Goal: Task Accomplishment & Management: Manage account settings

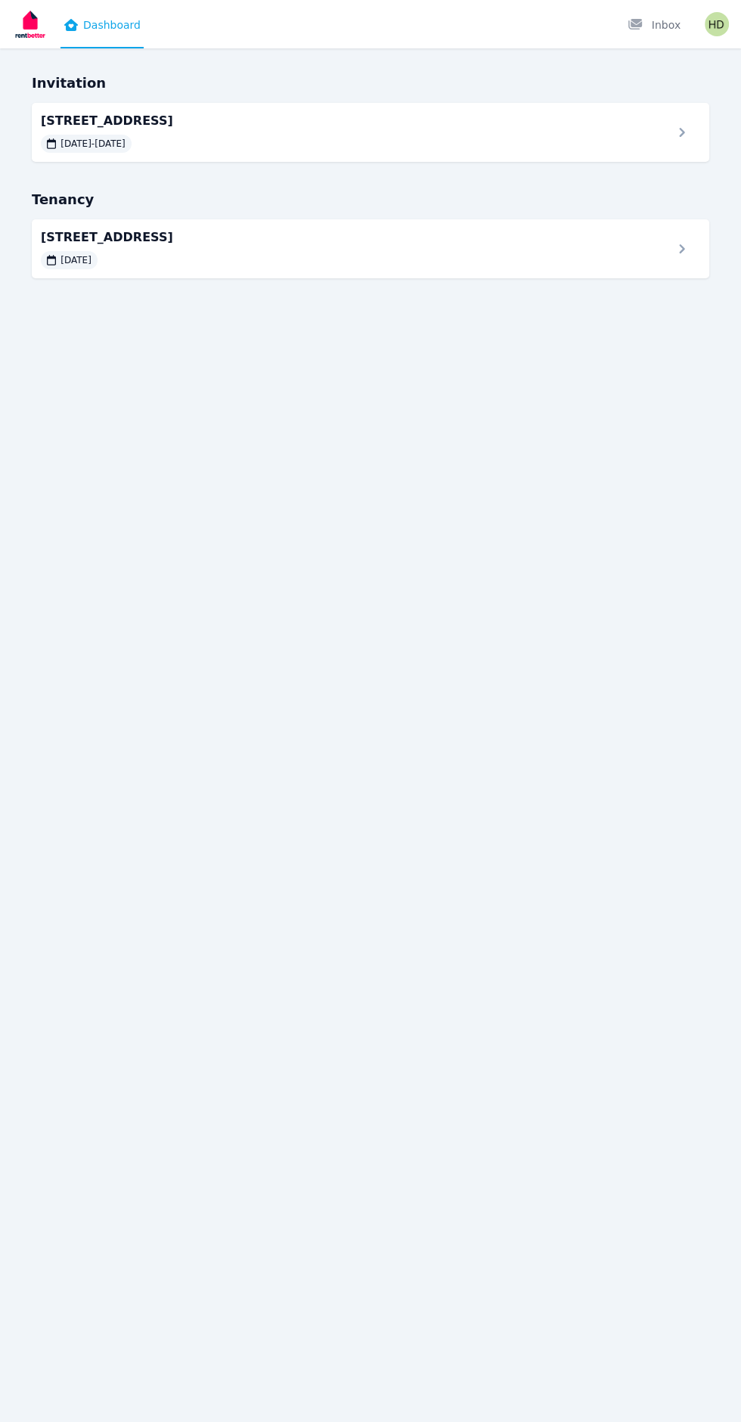
click at [523, 144] on div "[DATE] - [DATE]" at bounding box center [352, 144] width 623 height 18
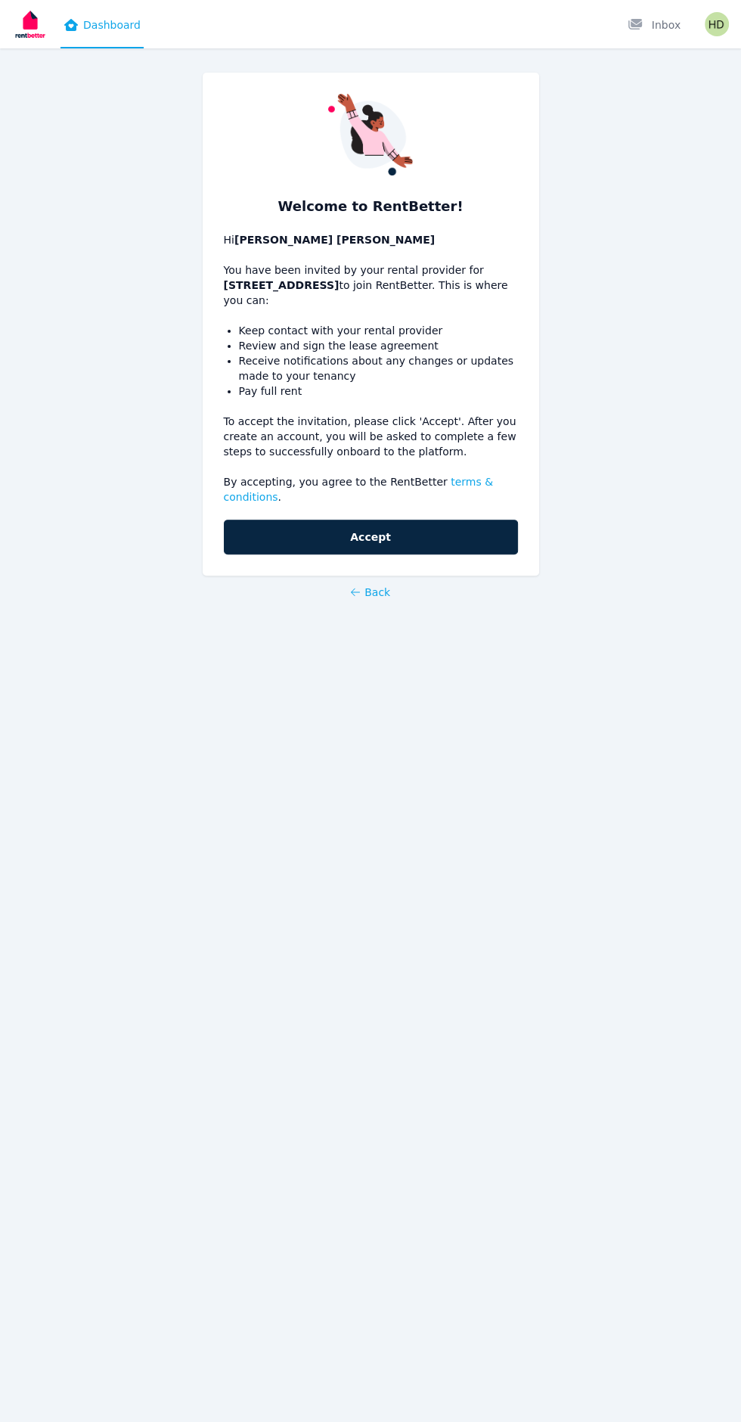
click at [460, 520] on button "Accept" at bounding box center [371, 537] width 294 height 35
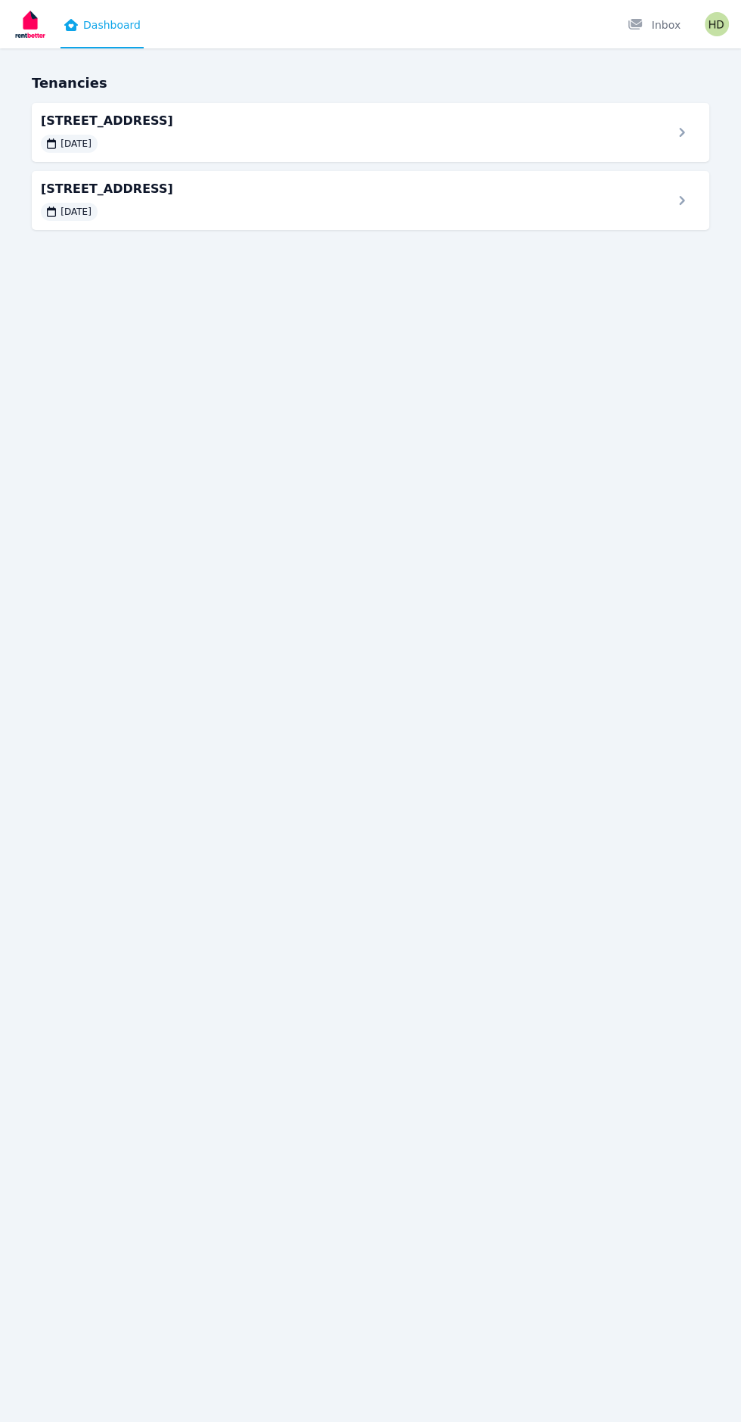
click at [637, 129] on span "[STREET_ADDRESS]" at bounding box center [352, 121] width 623 height 18
click at [687, 126] on div at bounding box center [686, 132] width 27 height 19
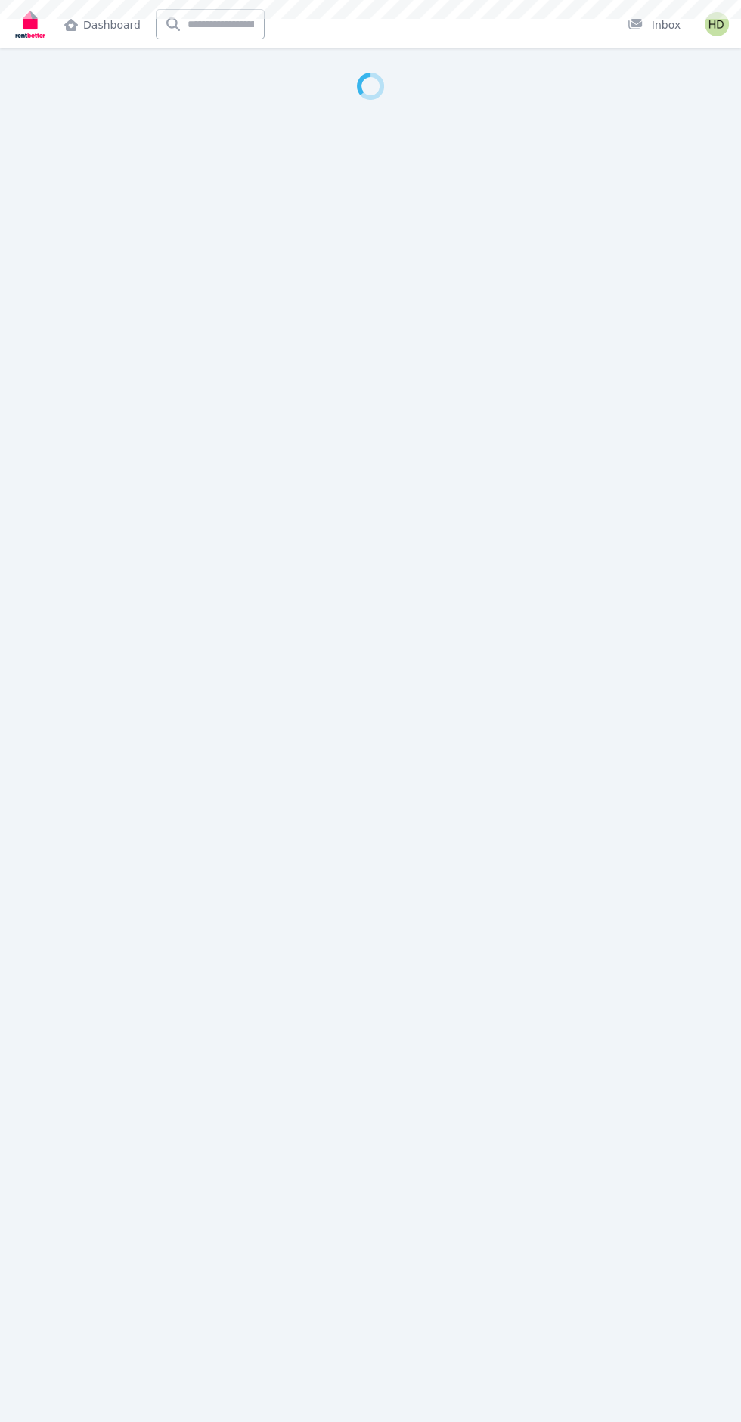
click at [451, 161] on div at bounding box center [370, 711] width 741 height 1422
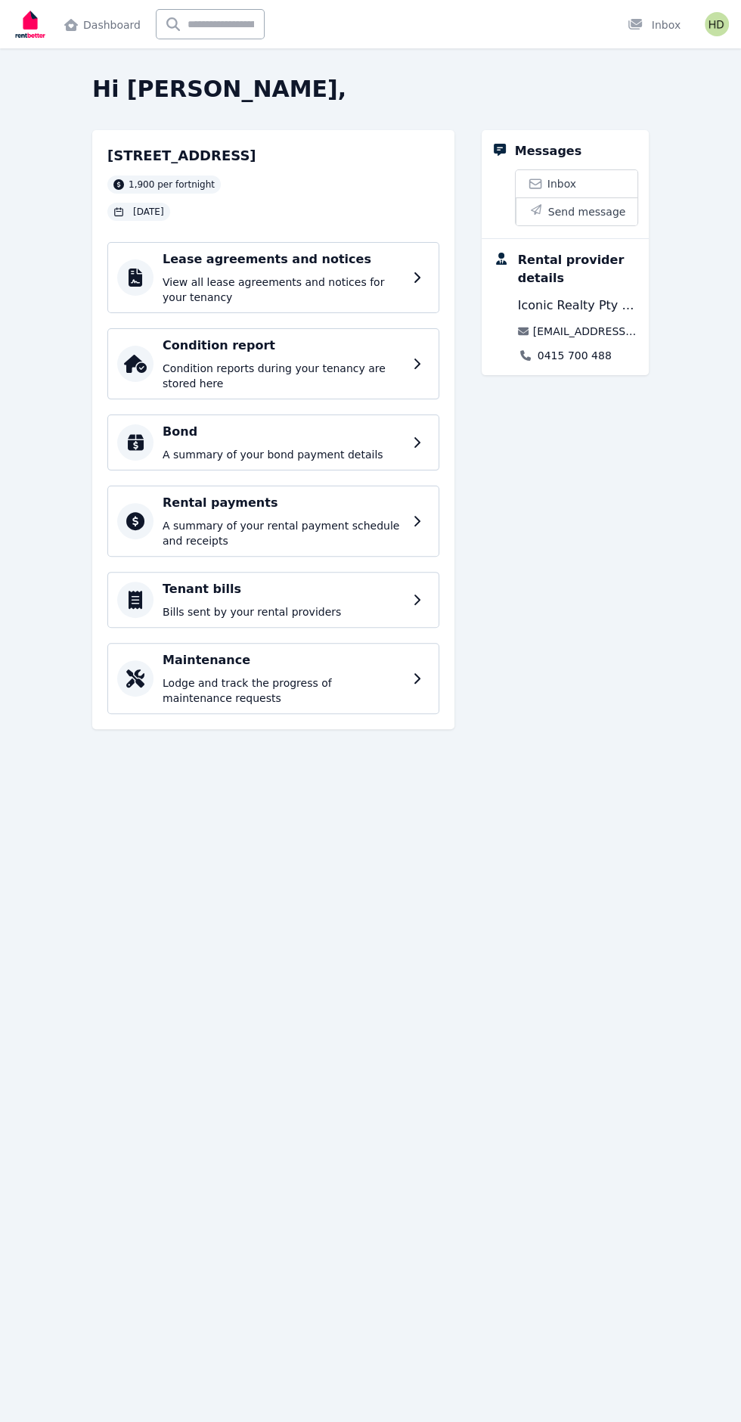
click at [420, 292] on div "Lease agreements and notices View all lease agreements and notices for your ten…" at bounding box center [273, 277] width 332 height 71
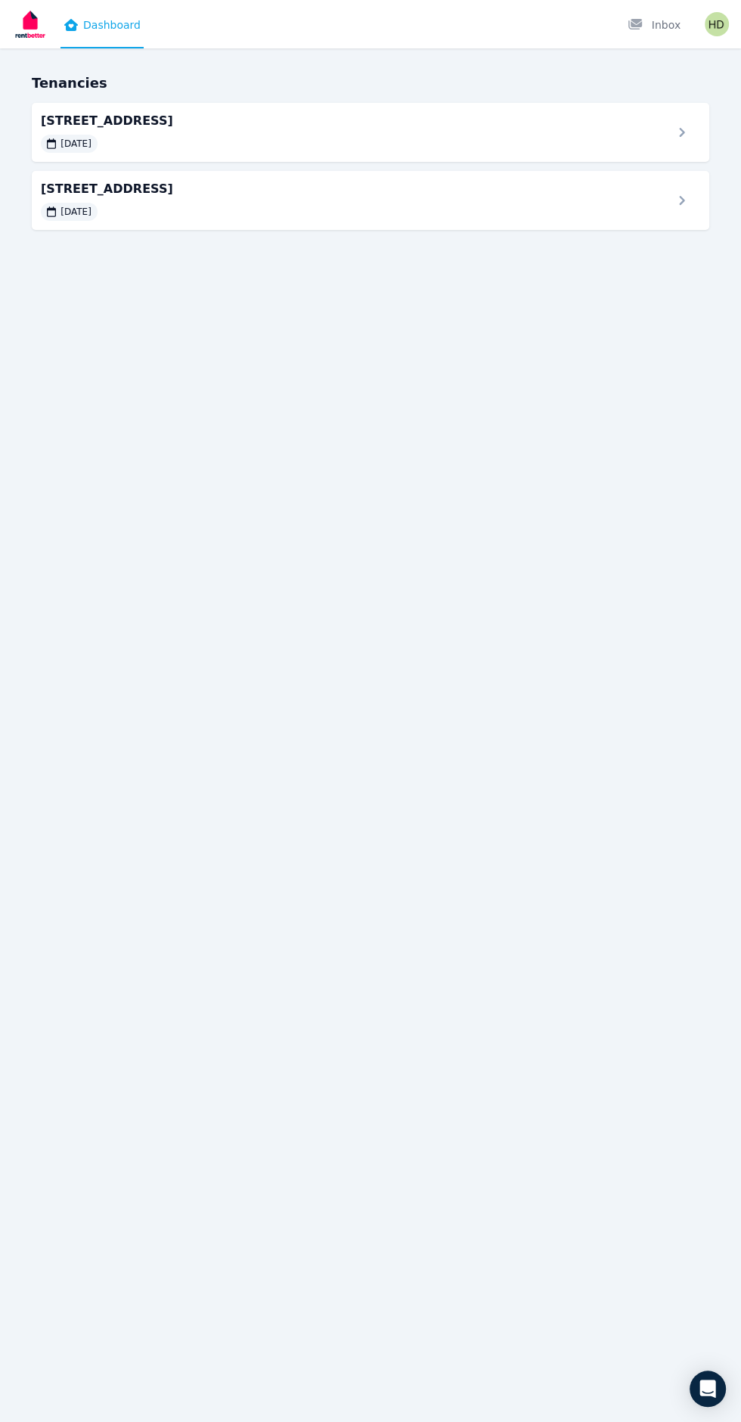
click at [525, 203] on div "[DATE]" at bounding box center [352, 212] width 623 height 18
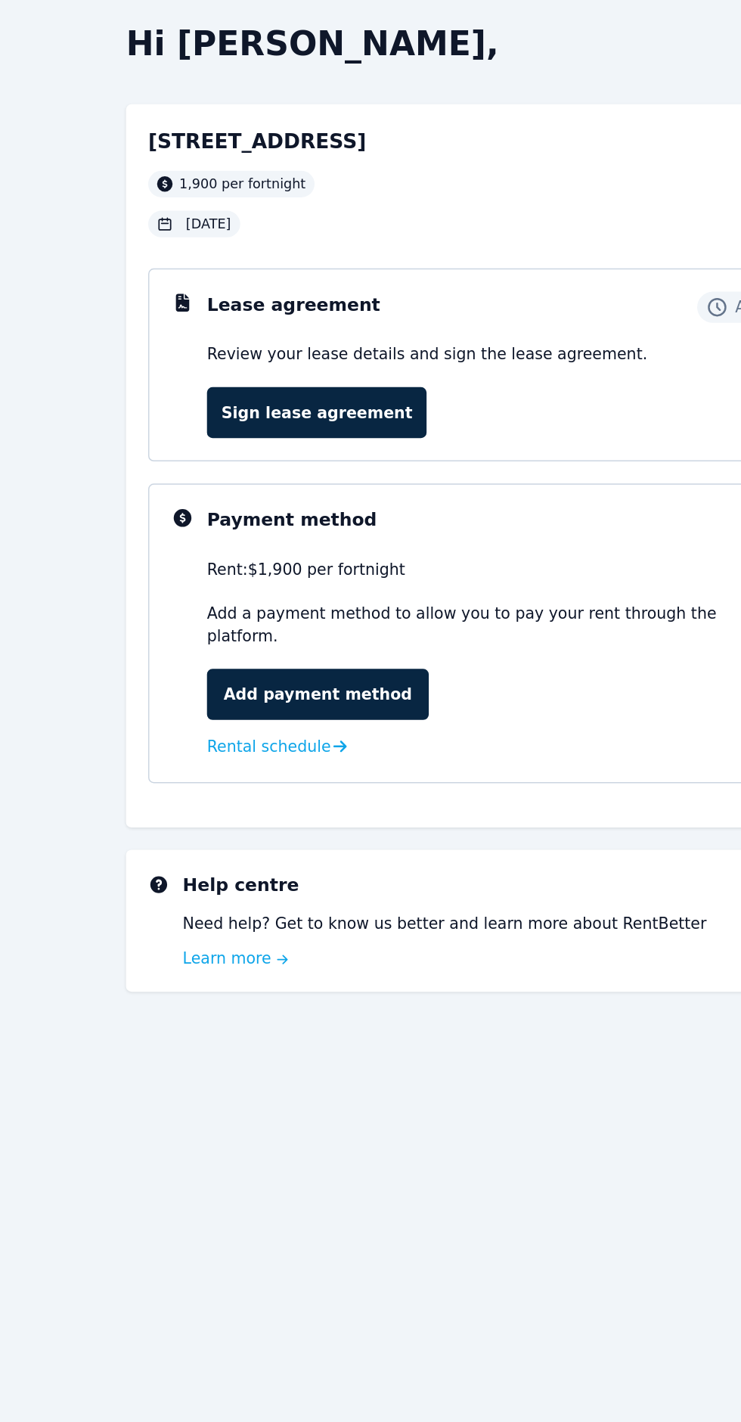
click at [248, 352] on link "Sign lease agreement" at bounding box center [222, 340] width 150 height 35
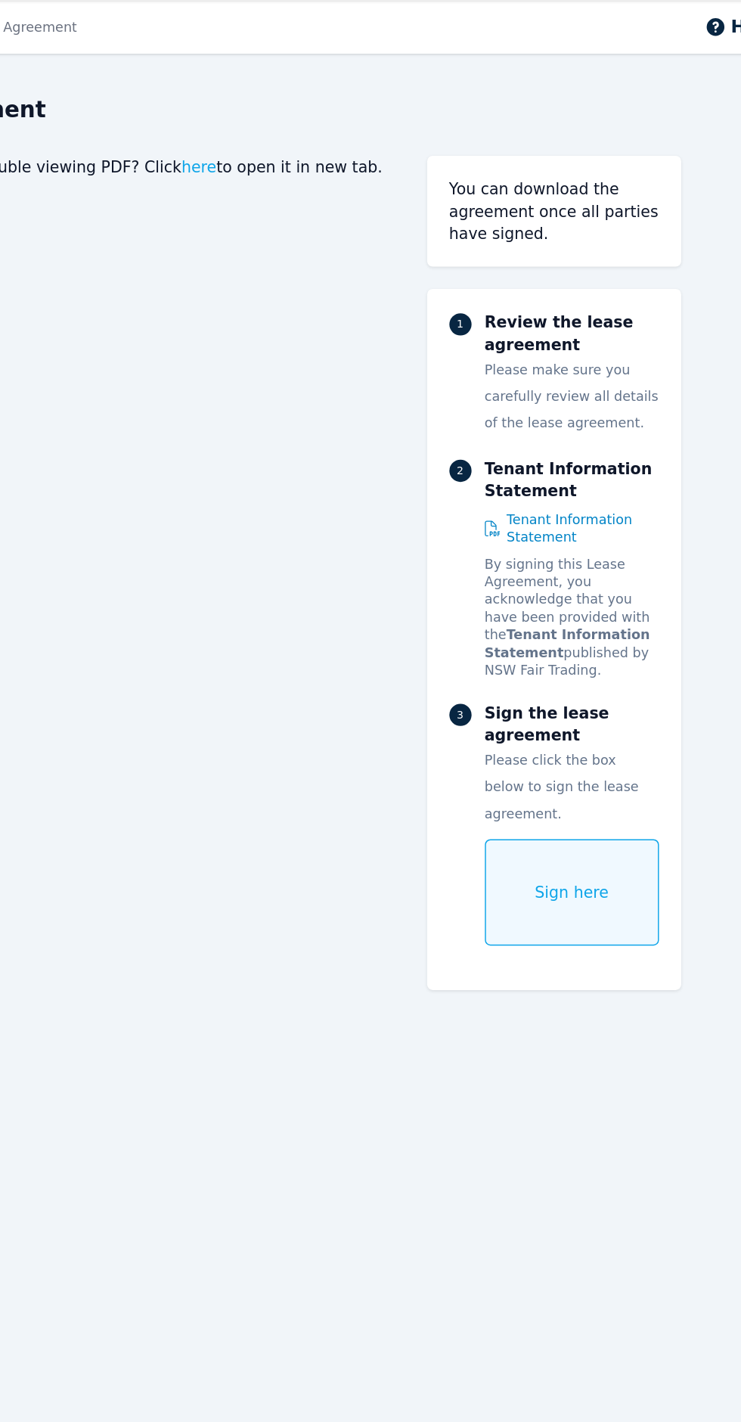
click at [591, 649] on span "Sign here" at bounding box center [586, 656] width 51 height 15
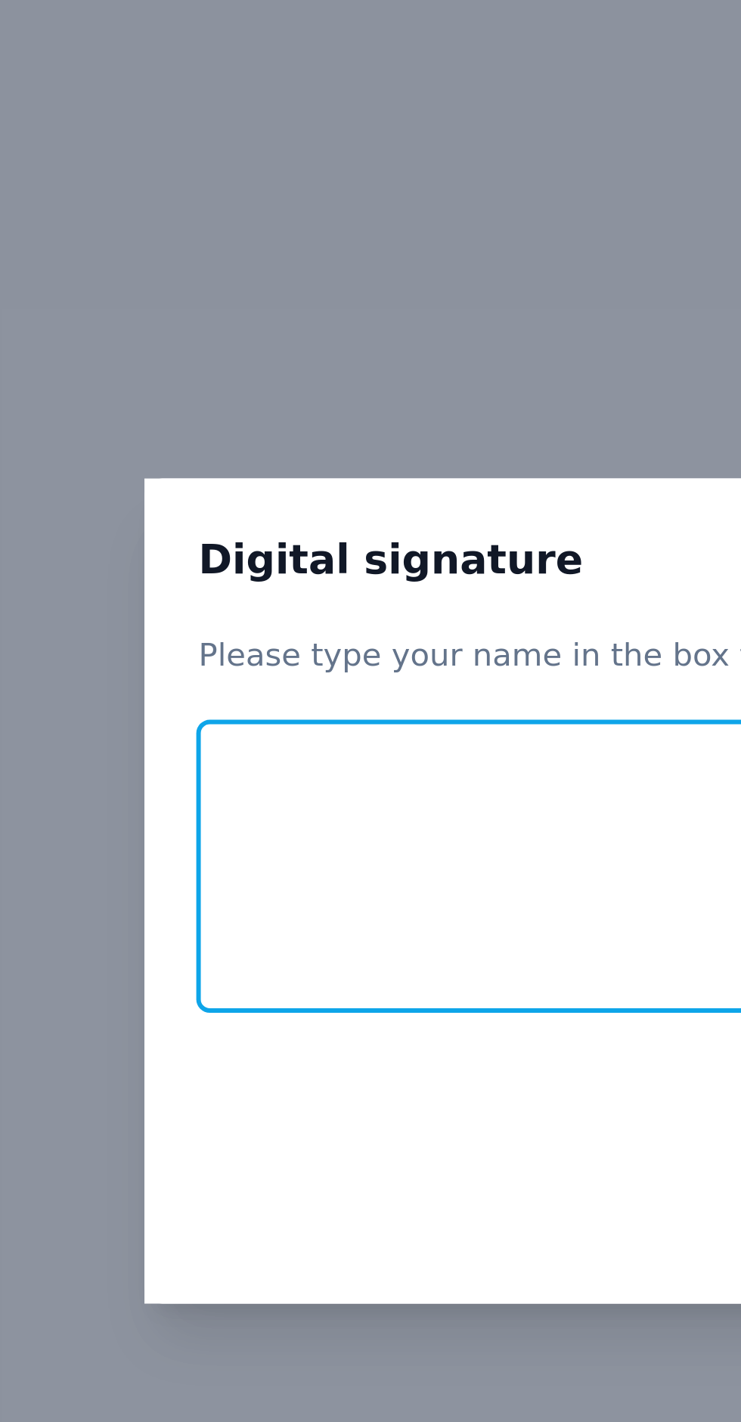
click at [251, 751] on input "text" at bounding box center [370, 702] width 351 height 97
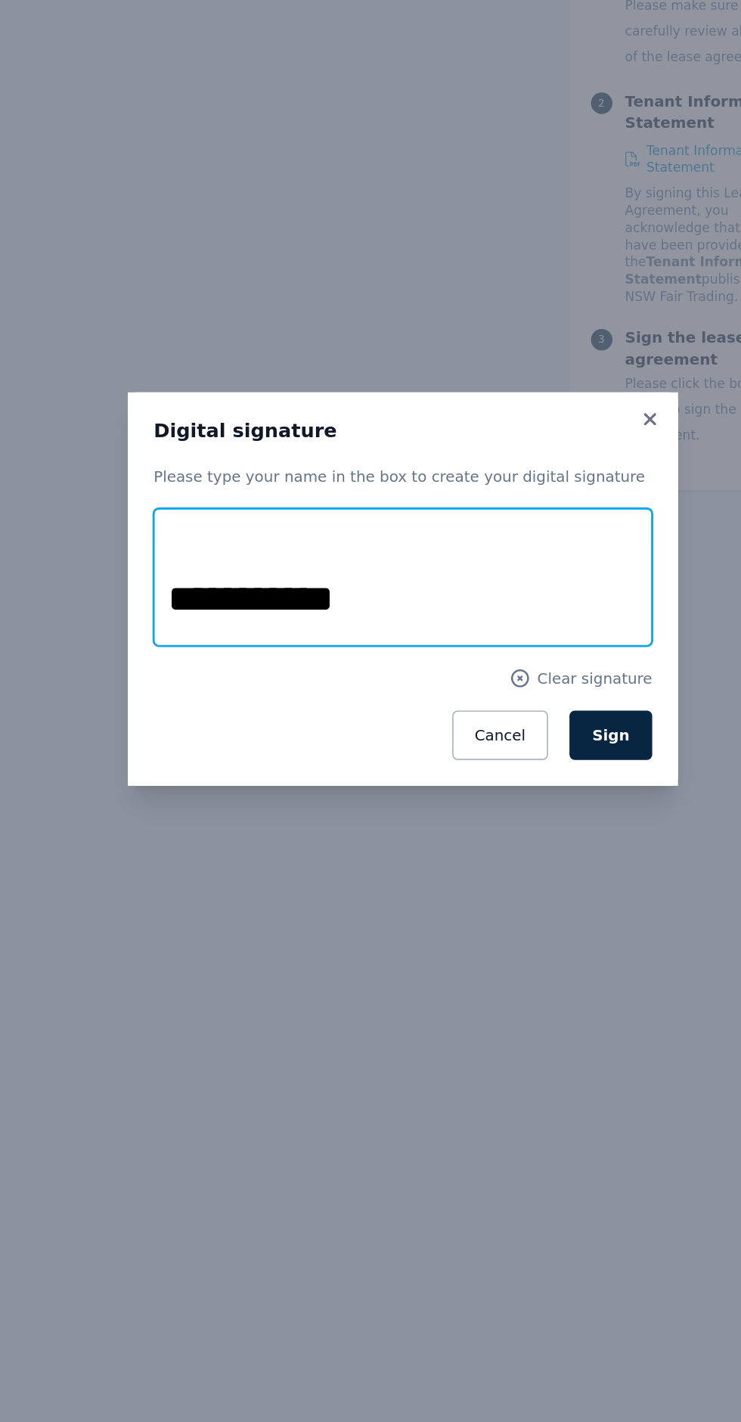
type input "**********"
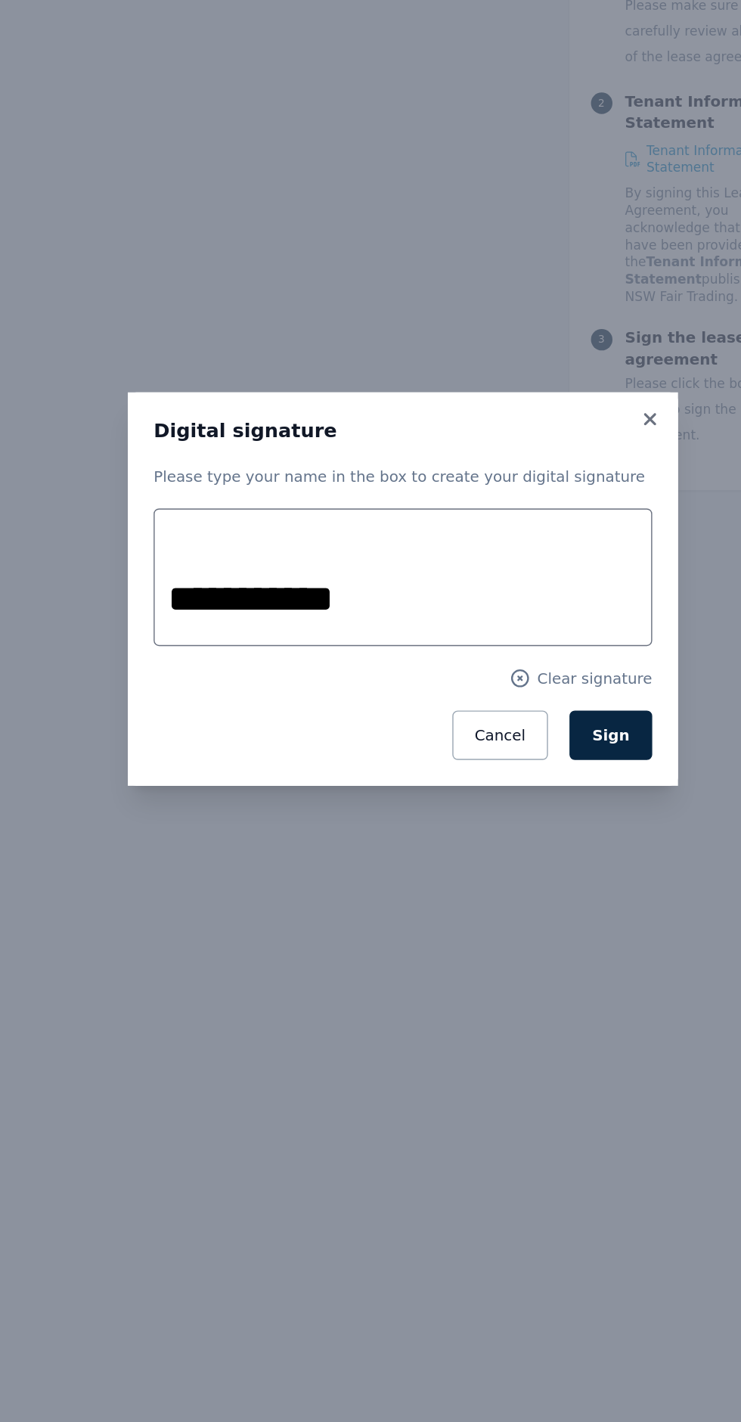
click at [520, 813] on span "Sign" at bounding box center [517, 814] width 26 height 12
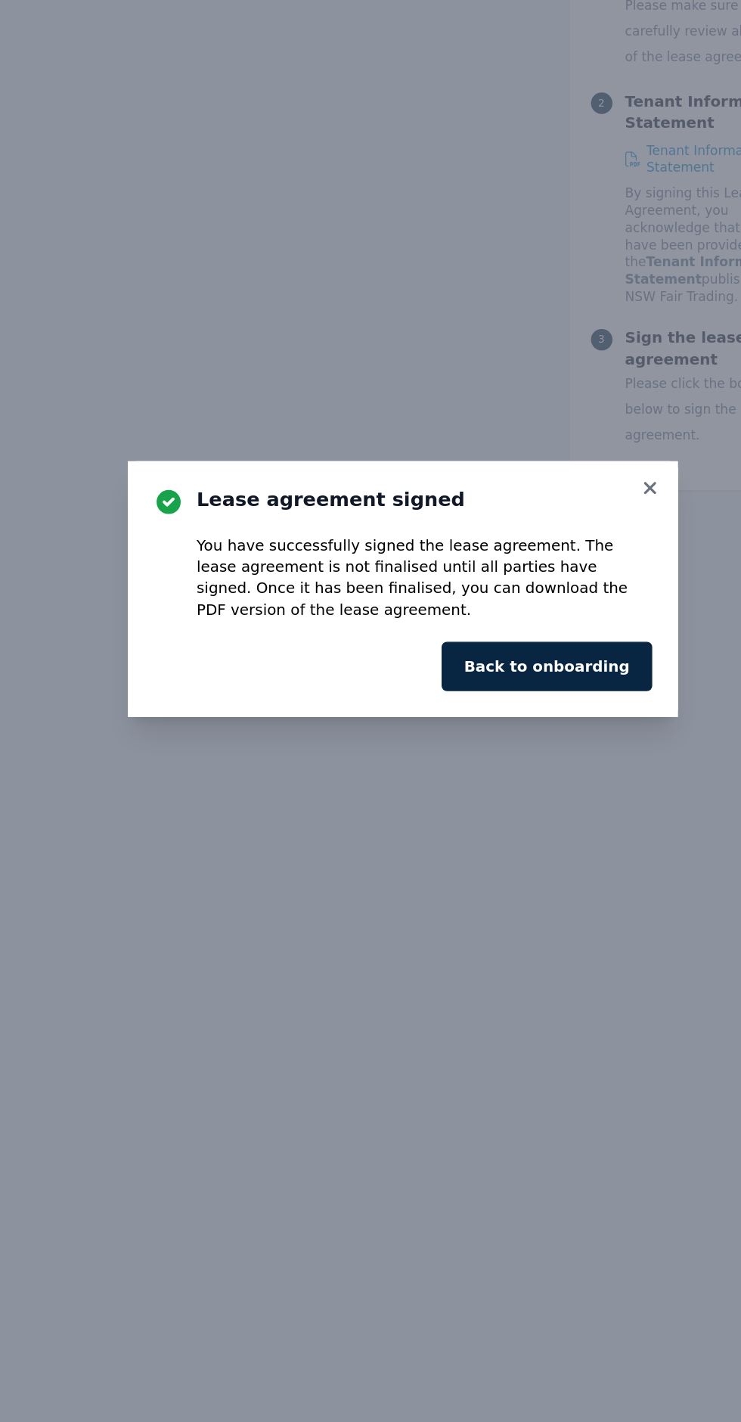
click at [545, 640] on icon at bounding box center [544, 639] width 8 height 8
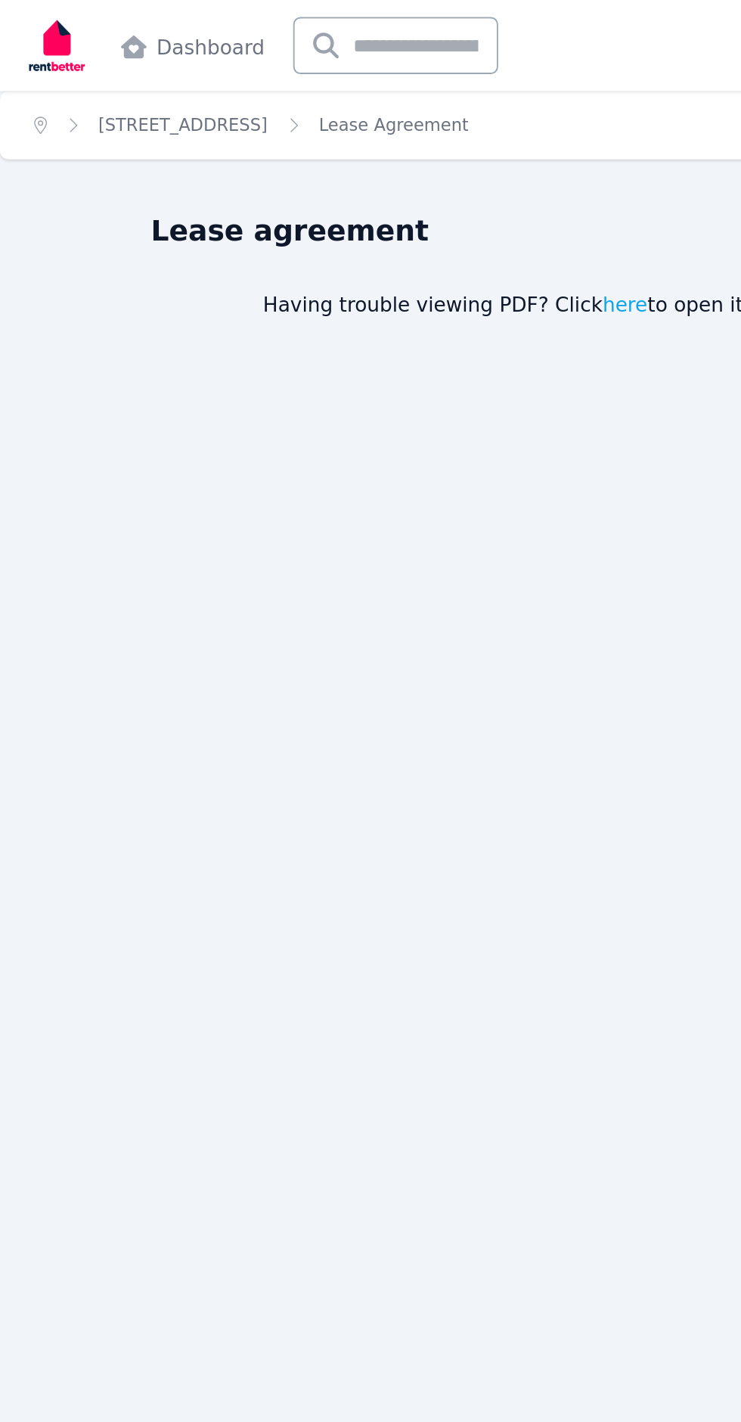
click at [246, 61] on span "Lease Agreement" at bounding box center [208, 67] width 79 height 12
click at [142, 67] on link "[STREET_ADDRESS]" at bounding box center [97, 66] width 90 height 11
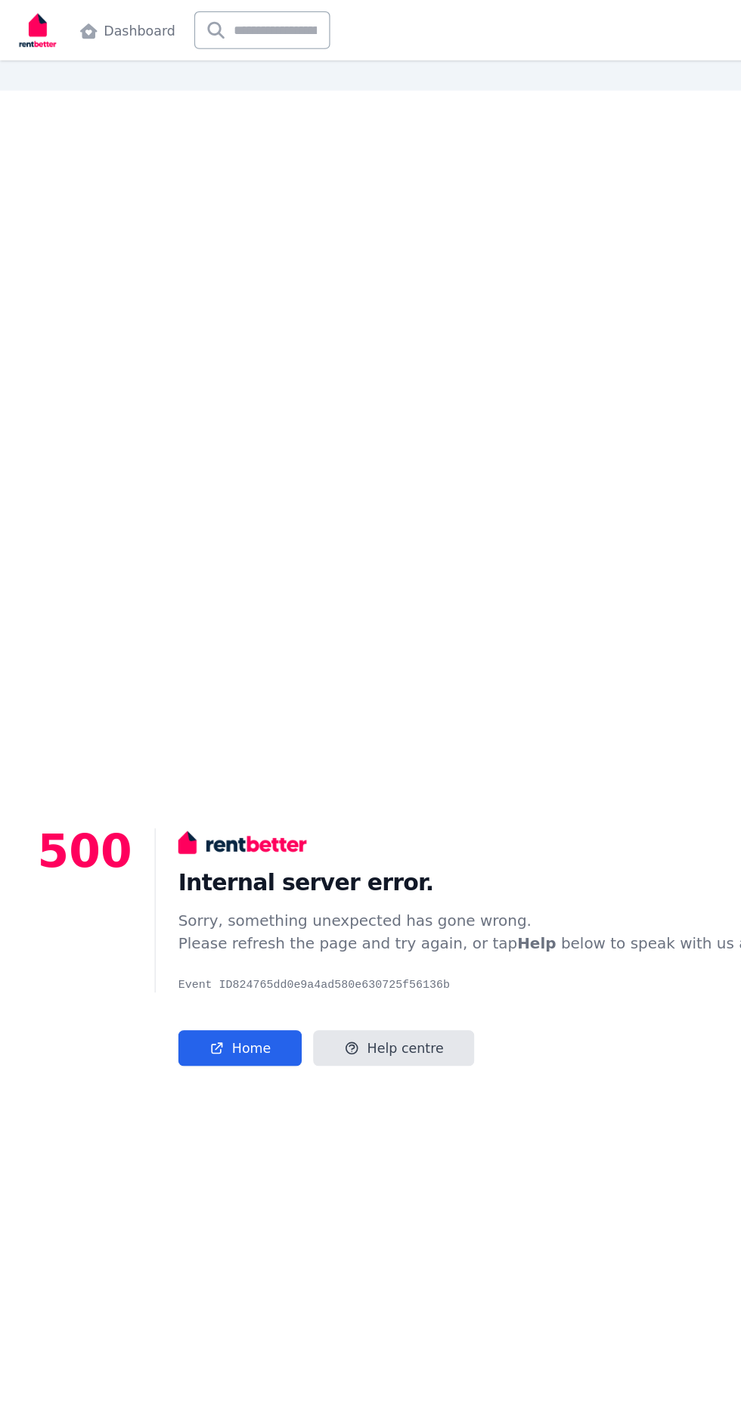
click at [29, 33] on img at bounding box center [30, 24] width 36 height 38
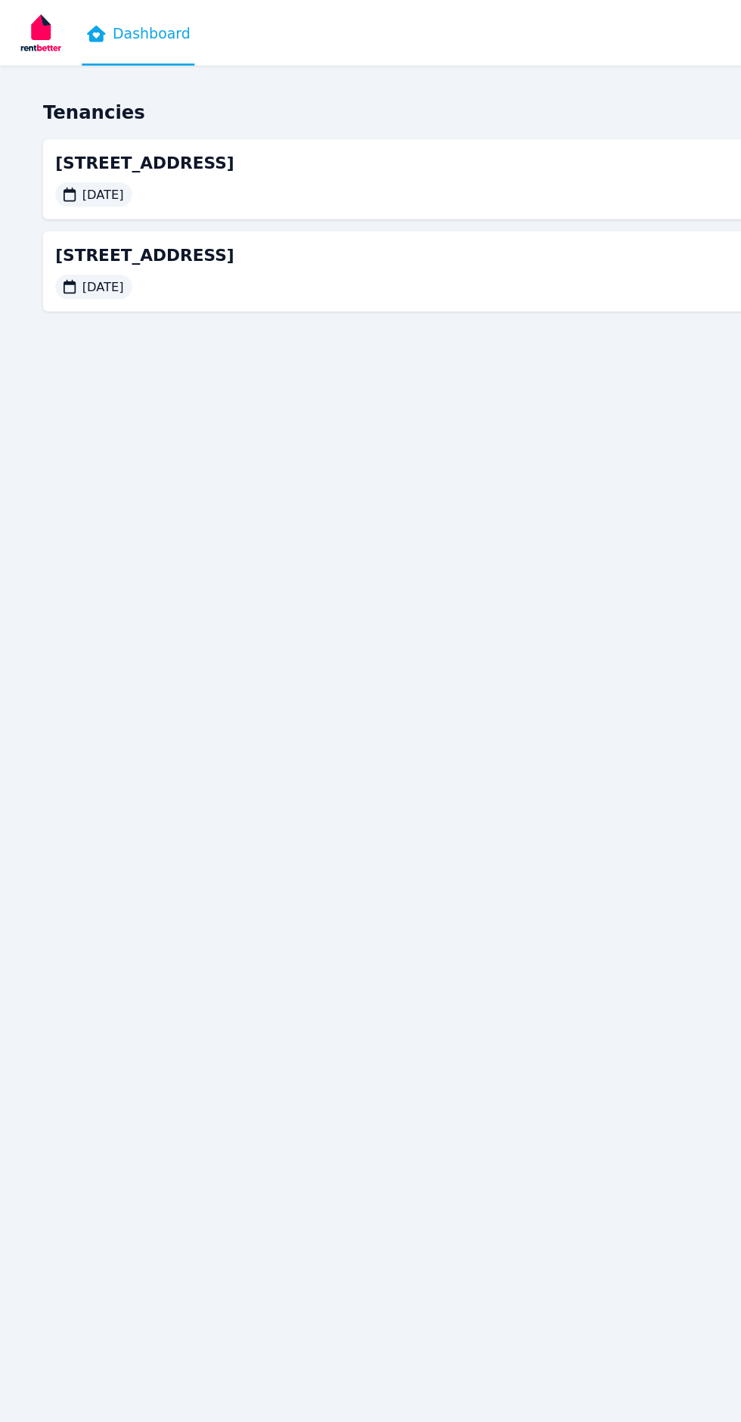
click at [349, 124] on span "7/559 Anzac Parade, Kensington" at bounding box center [352, 121] width 623 height 18
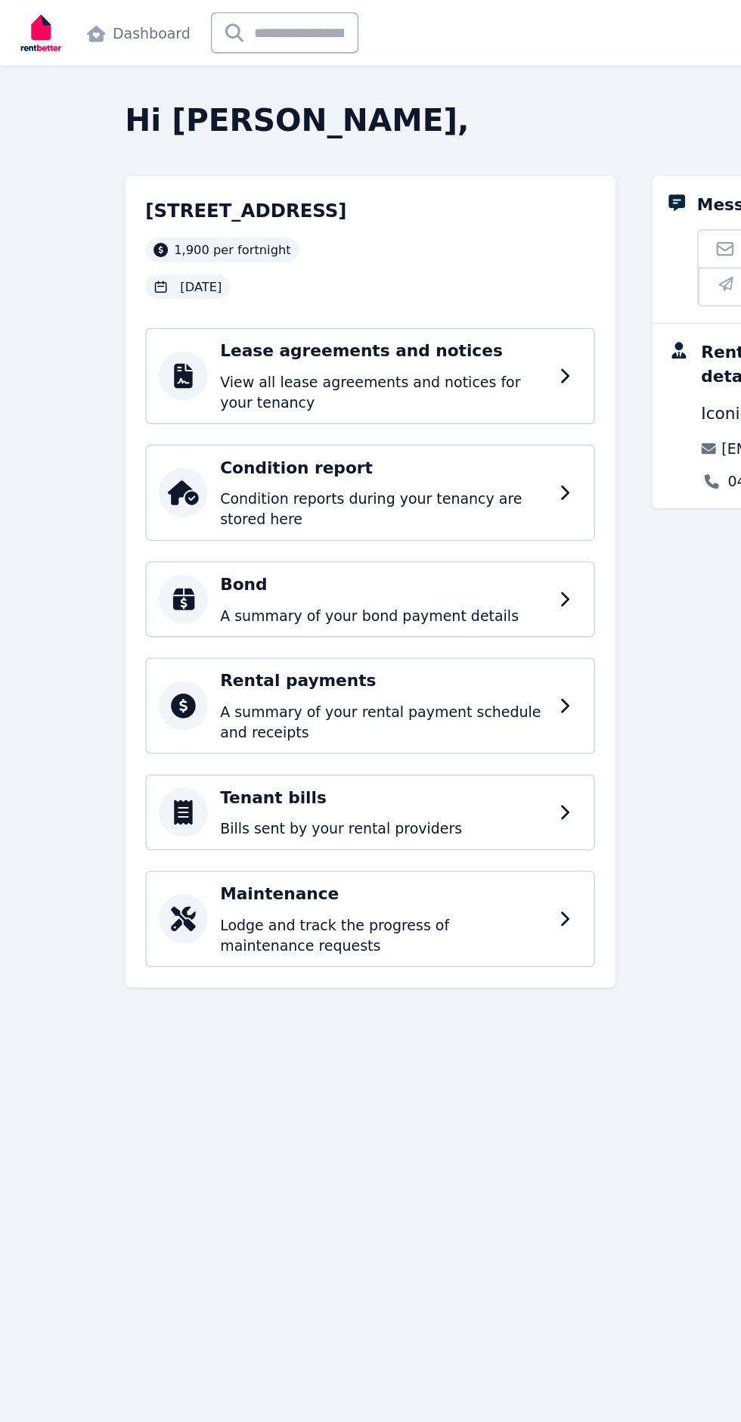
click at [359, 278] on p "View all lease agreements and notices for your tenancy" at bounding box center [283, 290] width 241 height 30
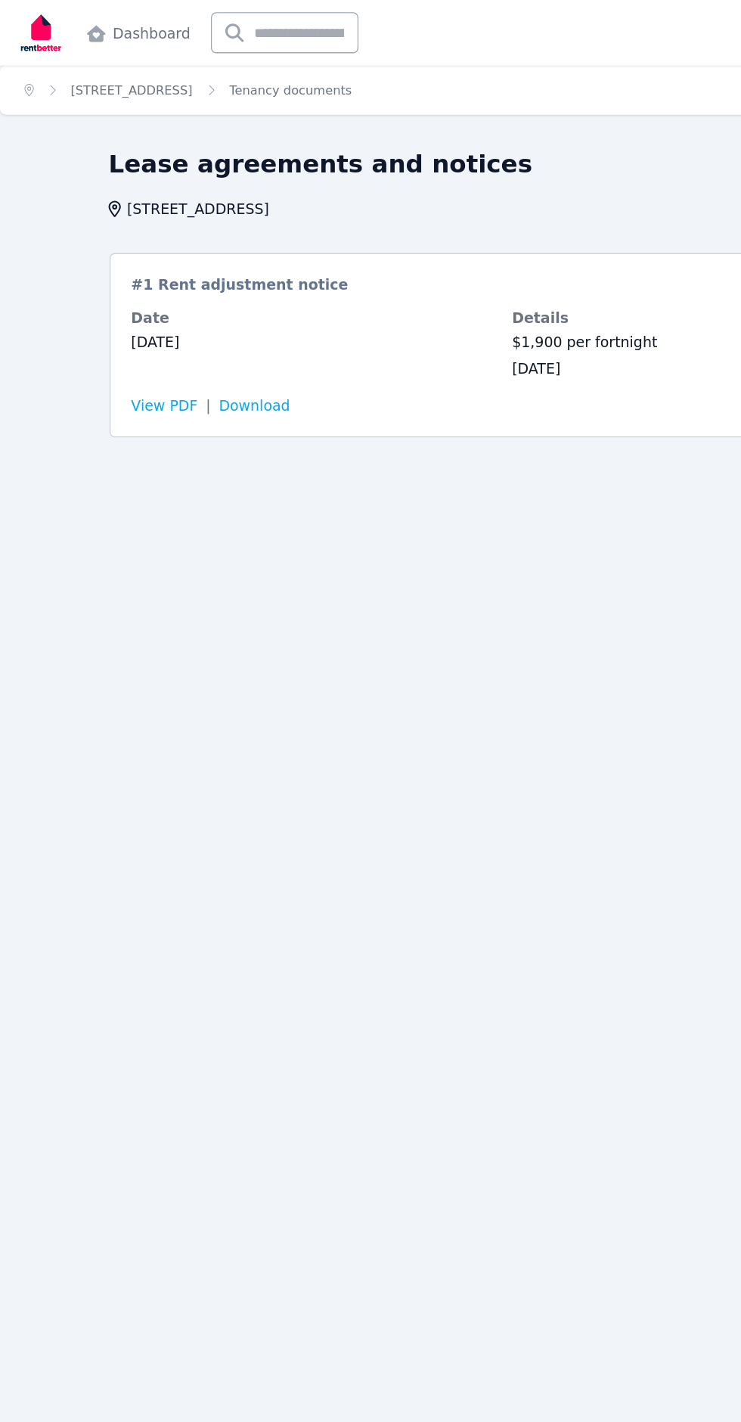
click at [360, 222] on div "# 1 Rent adjustment notice Applied Date 12 June 2025 Details $1,900 per fortnig…" at bounding box center [370, 255] width 579 height 136
